Goal: Transaction & Acquisition: Purchase product/service

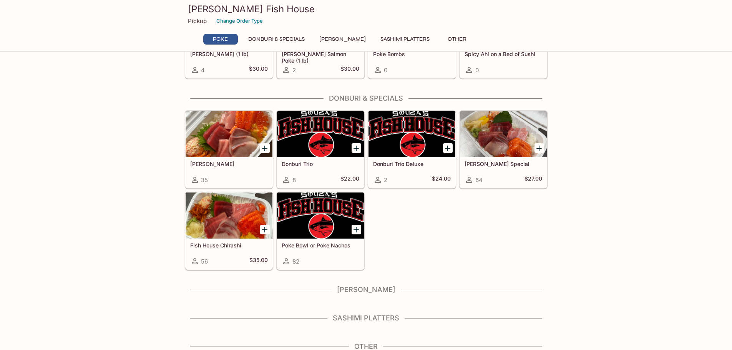
scroll to position [123, 0]
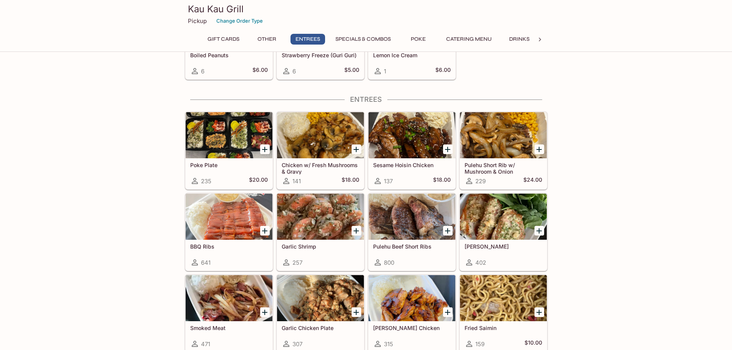
scroll to position [448, 0]
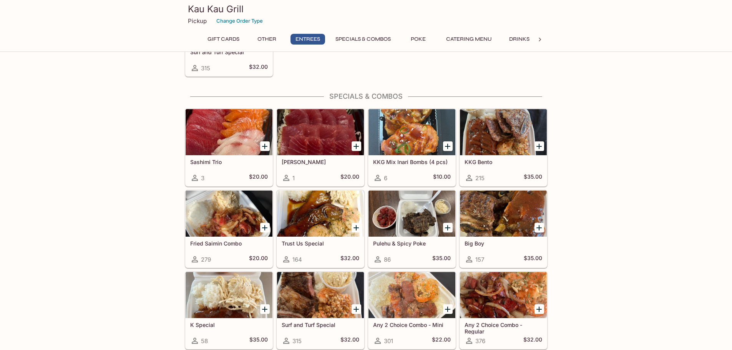
scroll to position [768, 0]
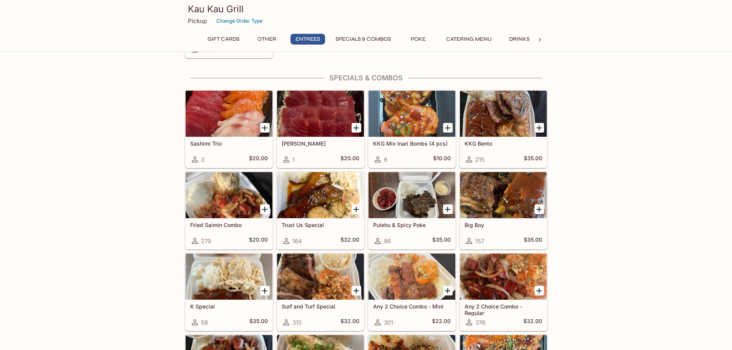
click at [123, 160] on div "Sorry, we are currently not accepting online orders We will resume orders on Mo…" at bounding box center [366, 221] width 732 height 1857
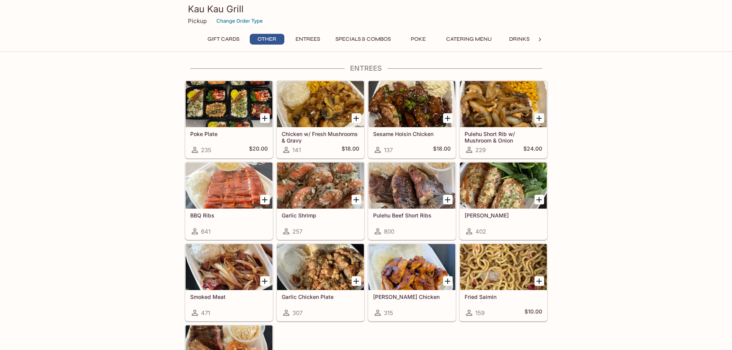
scroll to position [448, 0]
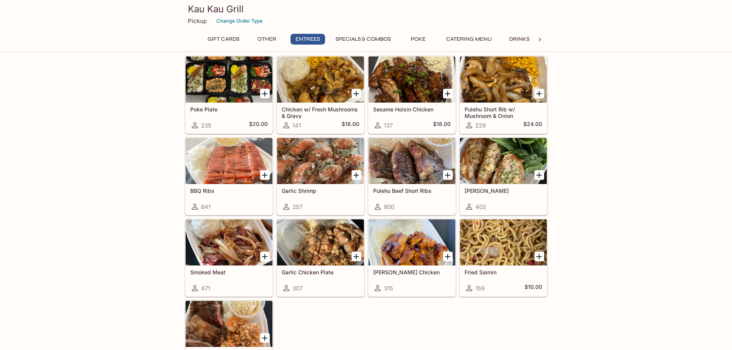
click at [201, 209] on span "641" at bounding box center [206, 206] width 10 height 7
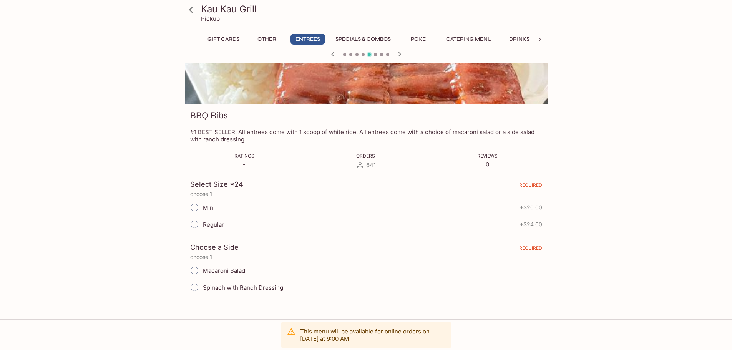
scroll to position [66, 0]
